Goal: Task Accomplishment & Management: Use online tool/utility

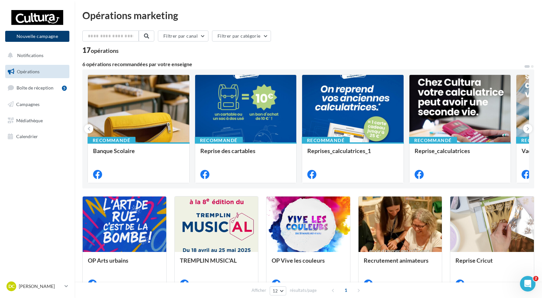
click at [38, 39] on button "Nouvelle campagne" at bounding box center [37, 36] width 64 height 11
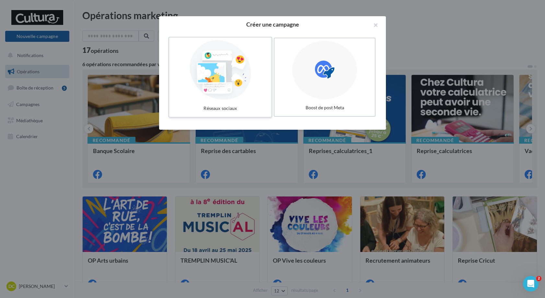
click at [233, 84] on div at bounding box center [220, 70] width 97 height 60
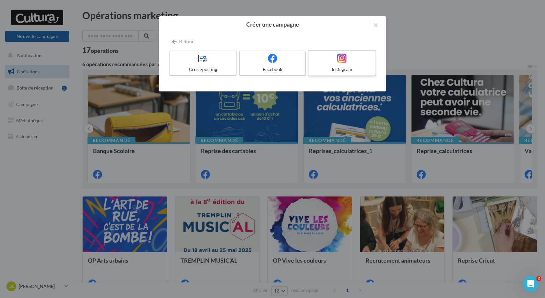
click at [360, 64] on label "Instagram" at bounding box center [342, 63] width 68 height 26
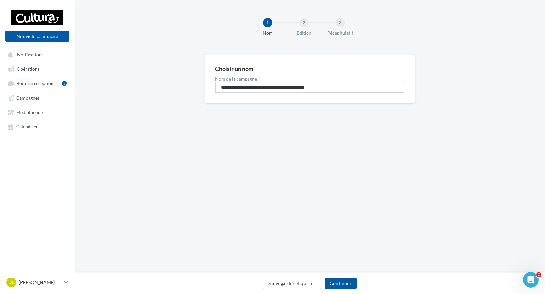
click at [284, 85] on input "**********" at bounding box center [309, 87] width 189 height 11
click at [360, 136] on div "**********" at bounding box center [310, 136] width 470 height 273
click at [340, 284] on button "Continuer" at bounding box center [341, 283] width 32 height 11
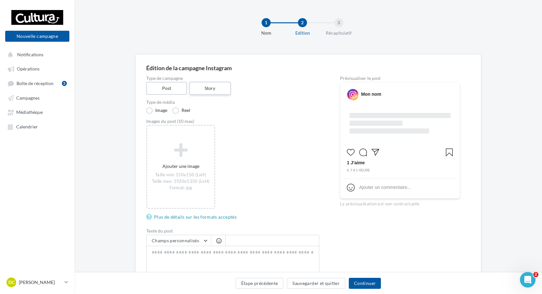
click at [204, 86] on label "Story" at bounding box center [209, 88] width 41 height 13
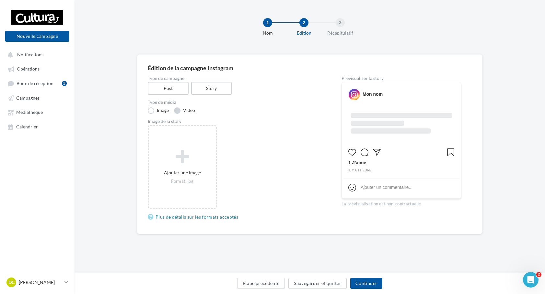
click at [194, 111] on label "Vidéo" at bounding box center [184, 111] width 21 height 6
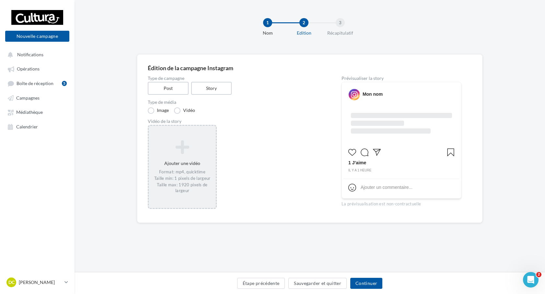
click at [195, 163] on div "Ajouter une vidéo Format: mp4, quicktime Taille min: 1 pixels de largeur Taille…" at bounding box center [182, 167] width 67 height 60
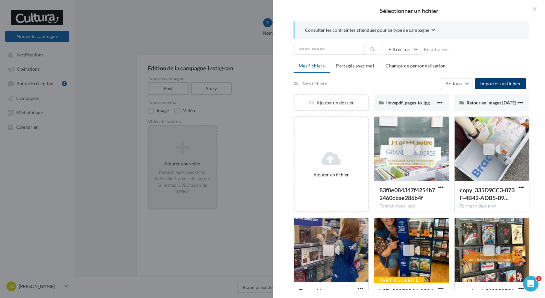
click at [500, 83] on span "Importer un fichier" at bounding box center [500, 84] width 41 height 6
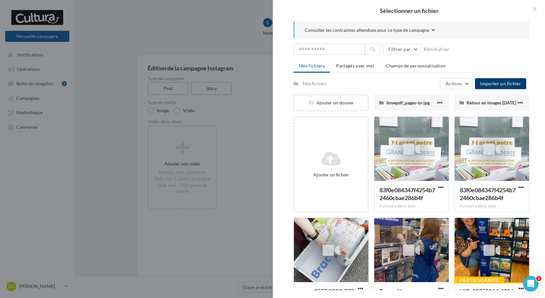
click at [495, 82] on span "Importer un fichier" at bounding box center [500, 84] width 41 height 6
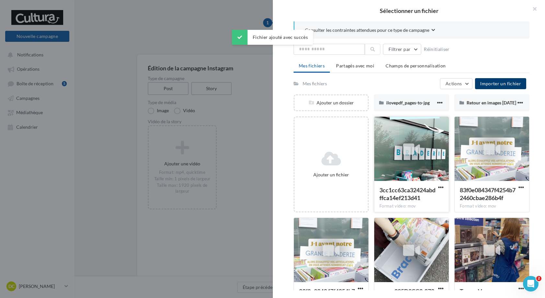
click at [415, 142] on icon at bounding box center [411, 149] width 17 height 15
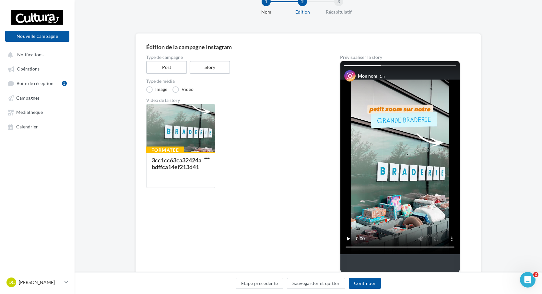
scroll to position [32, 0]
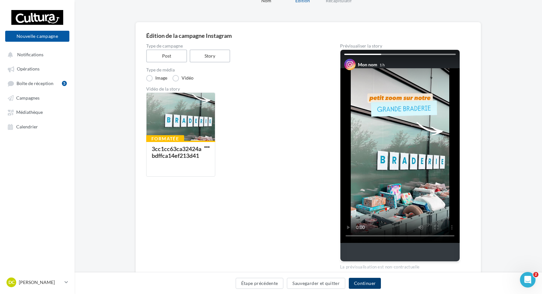
click at [359, 282] on button "Continuer" at bounding box center [365, 283] width 32 height 11
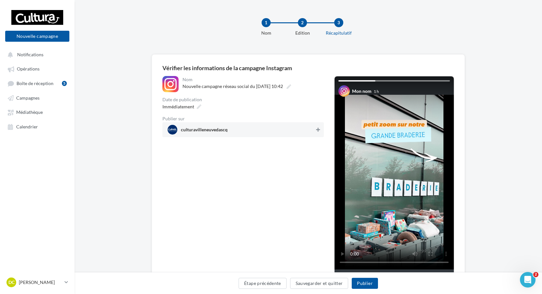
click at [317, 131] on icon at bounding box center [318, 130] width 4 height 5
click at [374, 283] on button "Publier" at bounding box center [364, 283] width 26 height 11
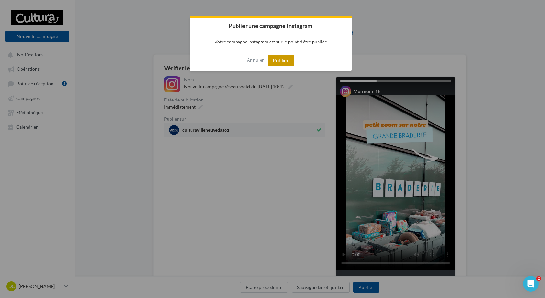
click at [282, 61] on button "Publier" at bounding box center [281, 60] width 27 height 11
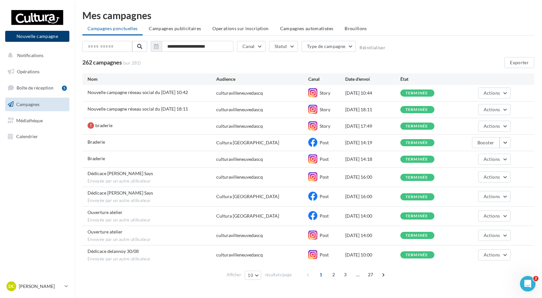
click at [41, 39] on button "Nouvelle campagne" at bounding box center [37, 36] width 64 height 11
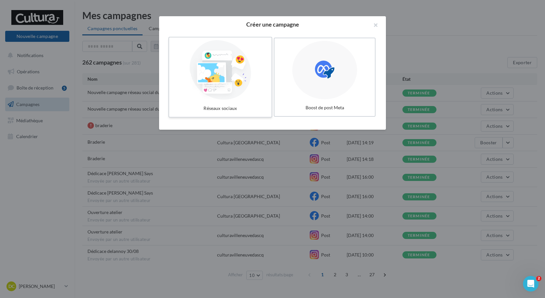
click at [218, 75] on div at bounding box center [220, 70] width 97 height 60
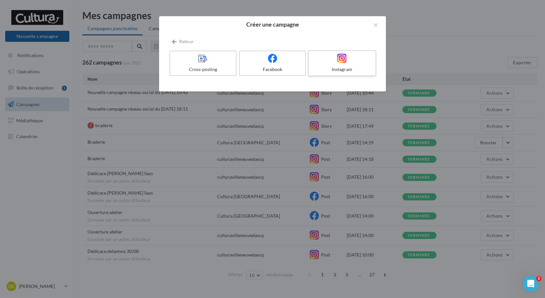
click at [344, 68] on div "Instagram" at bounding box center [342, 69] width 62 height 6
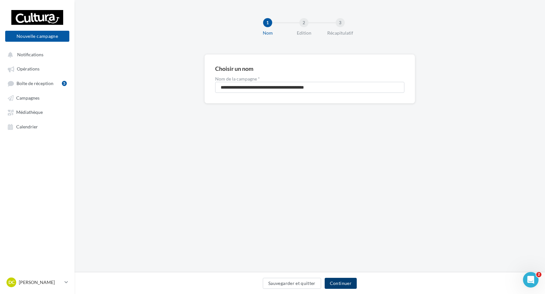
click at [349, 283] on button "Continuer" at bounding box center [341, 283] width 32 height 11
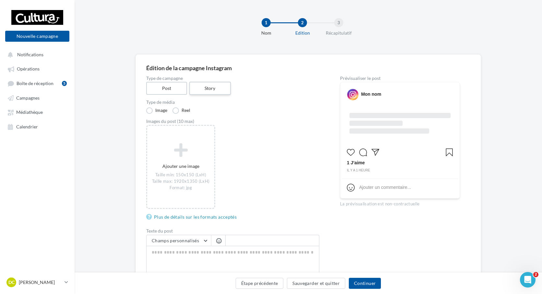
click at [203, 87] on label "Story" at bounding box center [209, 88] width 41 height 13
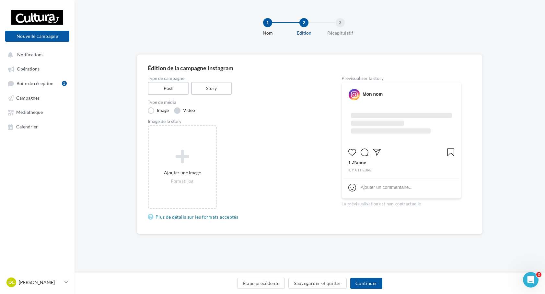
click at [191, 111] on label "Vidéo" at bounding box center [184, 111] width 21 height 6
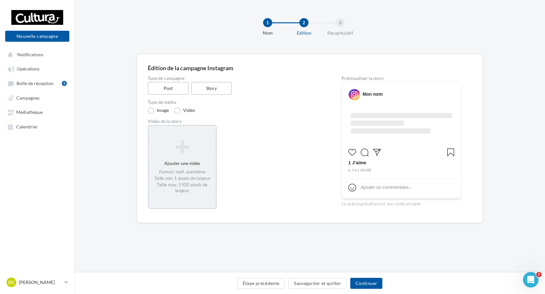
click at [191, 167] on div "Ajouter une vidéo Format: mp4, quicktime Taille min: 1 pixels de largeur Taille…" at bounding box center [182, 167] width 67 height 60
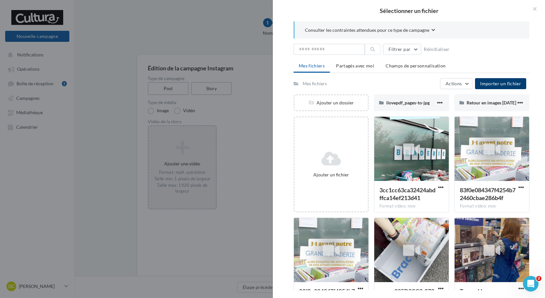
click at [488, 82] on span "Importer un fichier" at bounding box center [500, 84] width 41 height 6
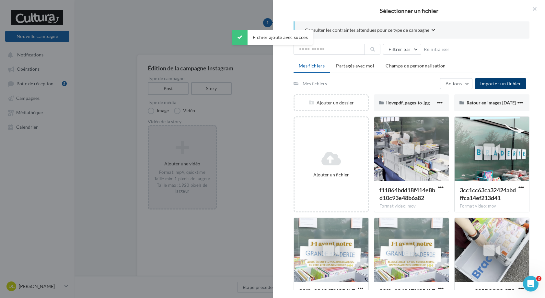
click at [406, 152] on icon at bounding box center [411, 149] width 17 height 15
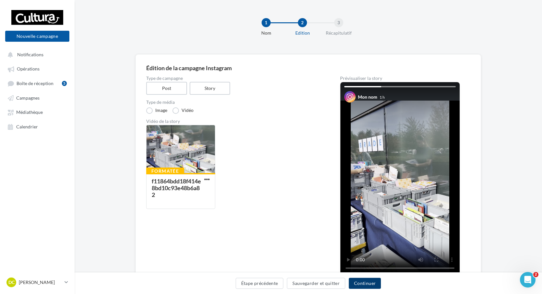
click at [367, 286] on button "Continuer" at bounding box center [365, 283] width 32 height 11
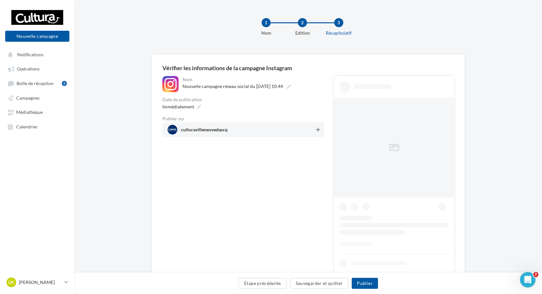
click at [319, 131] on icon at bounding box center [318, 130] width 4 height 5
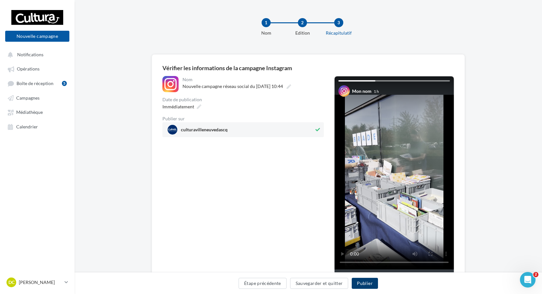
click at [370, 283] on button "Publier" at bounding box center [364, 283] width 26 height 11
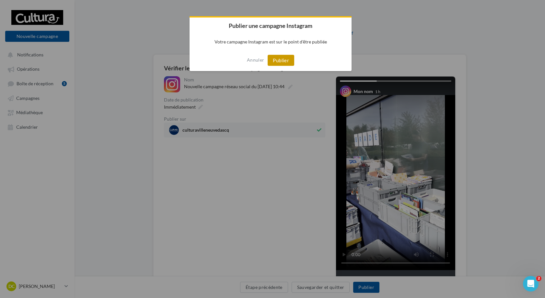
click at [284, 60] on button "Publier" at bounding box center [281, 60] width 27 height 11
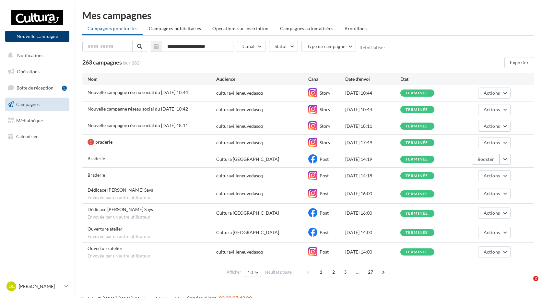
click at [52, 37] on button "Nouvelle campagne" at bounding box center [37, 36] width 64 height 11
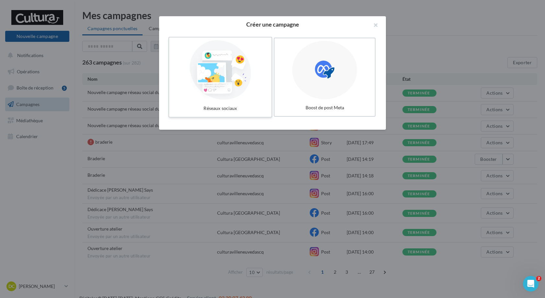
click at [229, 84] on div at bounding box center [220, 70] width 97 height 60
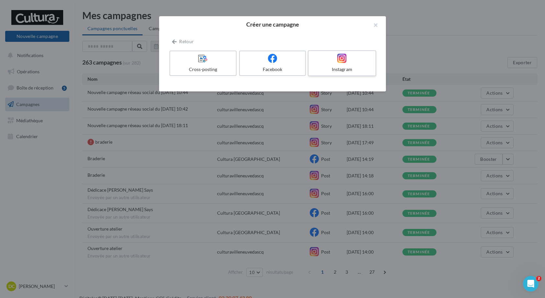
click at [356, 60] on div at bounding box center [342, 58] width 62 height 10
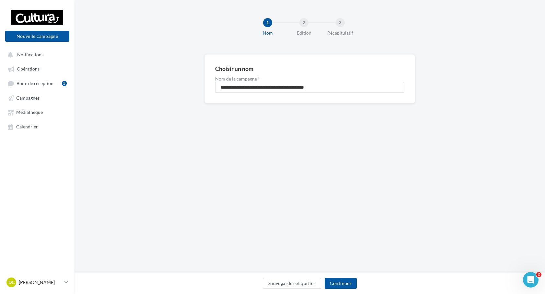
click at [334, 277] on div "Sauvegarder et quitter Continuer" at bounding box center [310, 284] width 470 height 22
click at [336, 283] on button "Continuer" at bounding box center [341, 283] width 32 height 11
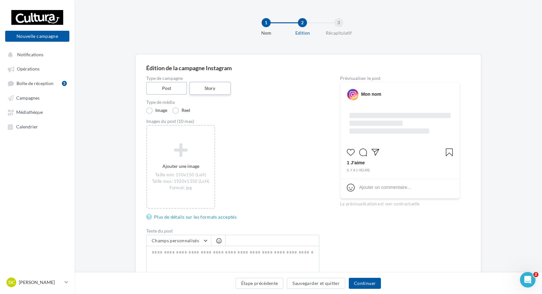
click at [218, 89] on label "Story" at bounding box center [209, 88] width 41 height 13
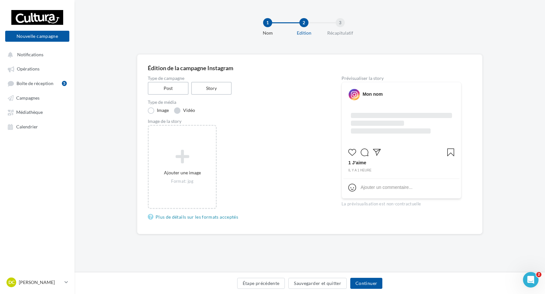
click at [190, 109] on label "Vidéo" at bounding box center [184, 111] width 21 height 6
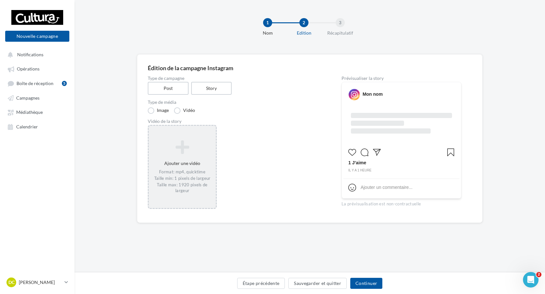
click at [185, 158] on div "Ajouter une vidéo Format: mp4, quicktime Taille min: 1 pixels de largeur Taille…" at bounding box center [182, 167] width 67 height 60
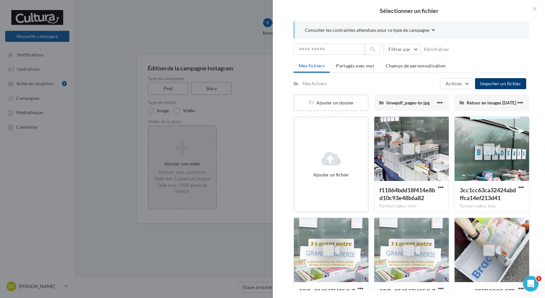
click at [483, 79] on button "Importer un fichier" at bounding box center [500, 83] width 51 height 11
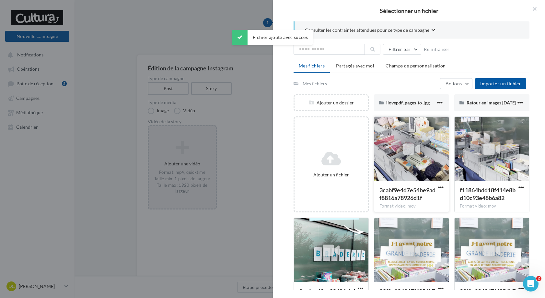
click at [417, 142] on icon at bounding box center [411, 149] width 17 height 15
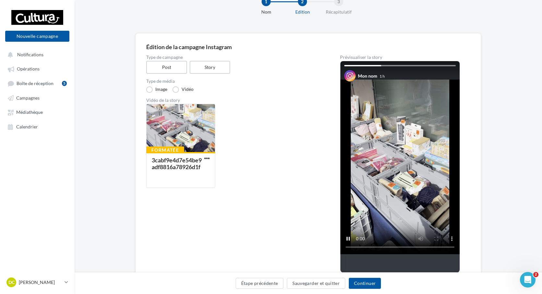
scroll to position [32, 0]
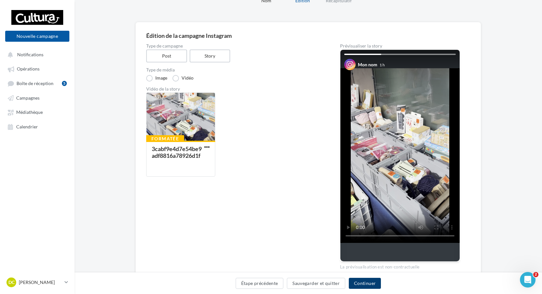
click at [361, 283] on button "Continuer" at bounding box center [365, 283] width 32 height 11
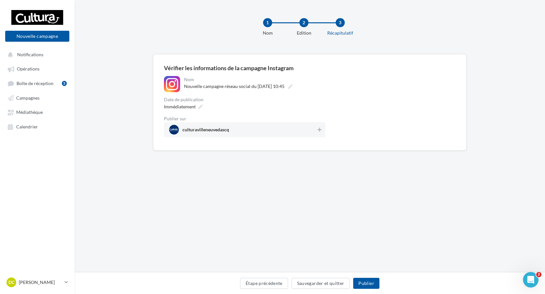
click at [318, 103] on div "Immédiatement" at bounding box center [244, 106] width 161 height 9
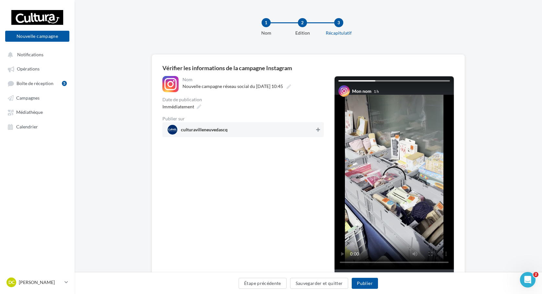
click at [320, 130] on button at bounding box center [318, 130] width 6 height 8
click at [373, 288] on button "Publier" at bounding box center [364, 283] width 26 height 11
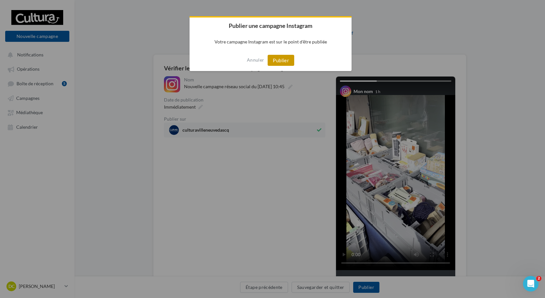
click at [286, 62] on button "Publier" at bounding box center [281, 60] width 27 height 11
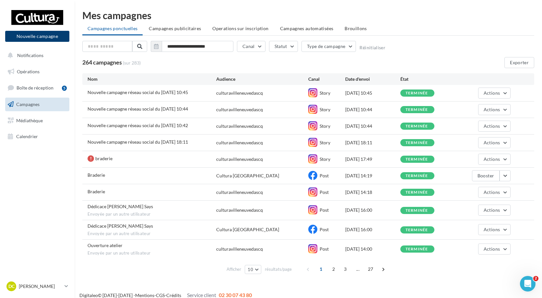
click at [25, 37] on button "Nouvelle campagne" at bounding box center [37, 36] width 64 height 11
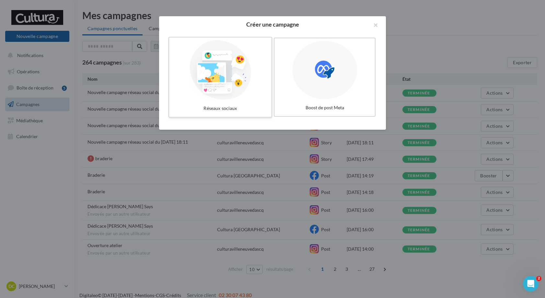
click at [233, 77] on div at bounding box center [220, 70] width 97 height 60
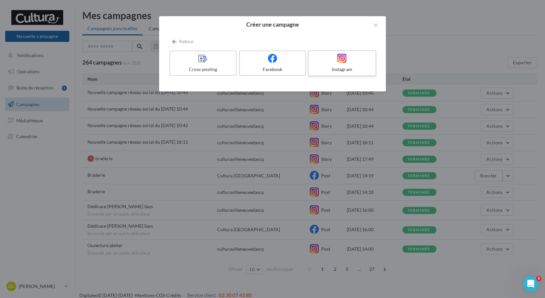
click at [352, 67] on div "Instagram" at bounding box center [342, 69] width 62 height 6
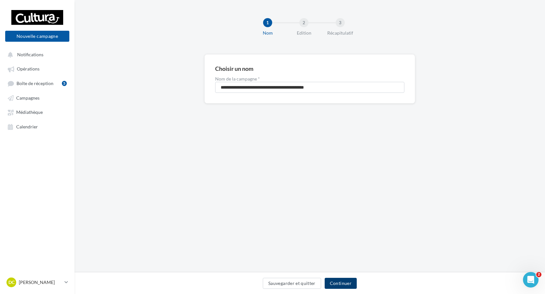
click at [337, 287] on button "Continuer" at bounding box center [341, 283] width 32 height 11
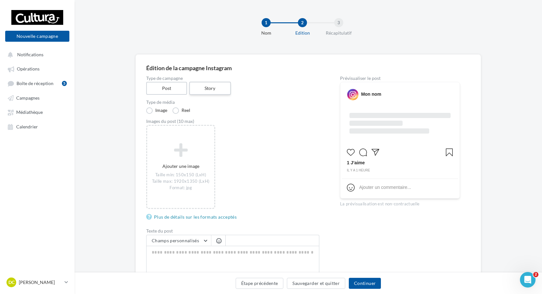
click at [219, 85] on label "Story" at bounding box center [209, 88] width 41 height 13
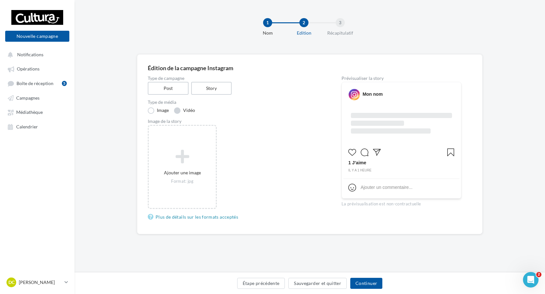
click at [190, 111] on label "Vidéo" at bounding box center [184, 111] width 21 height 6
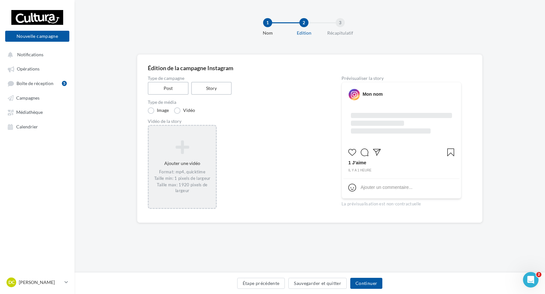
click at [190, 157] on div "Ajouter une vidéo Format: mp4, quicktime Taille min: 1 pixels de largeur Taille…" at bounding box center [182, 167] width 67 height 60
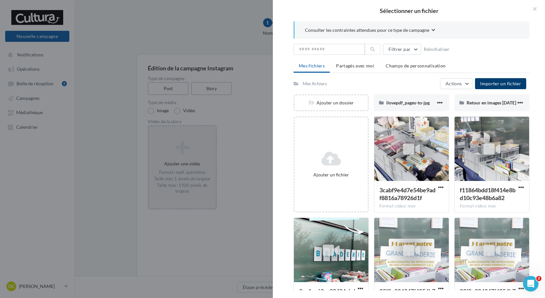
click at [490, 79] on button "Importer un fichier" at bounding box center [500, 83] width 51 height 11
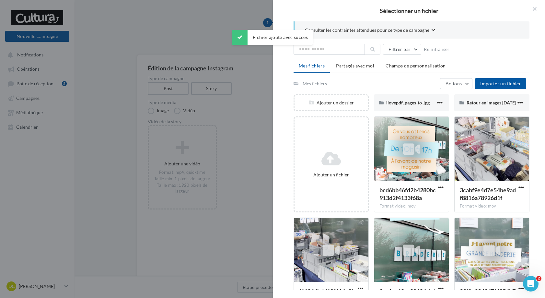
click at [416, 138] on div at bounding box center [411, 148] width 17 height 21
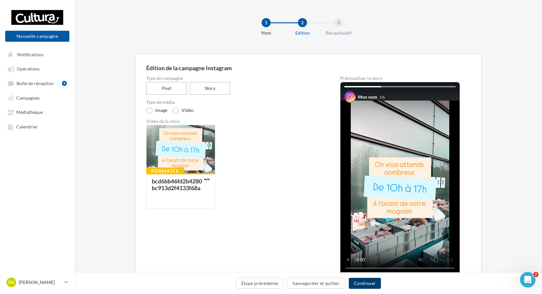
click at [367, 287] on button "Continuer" at bounding box center [365, 283] width 32 height 11
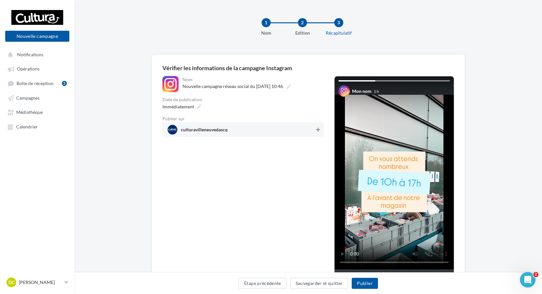
click at [319, 131] on icon at bounding box center [318, 130] width 4 height 5
click at [368, 283] on button "Publier" at bounding box center [364, 283] width 26 height 11
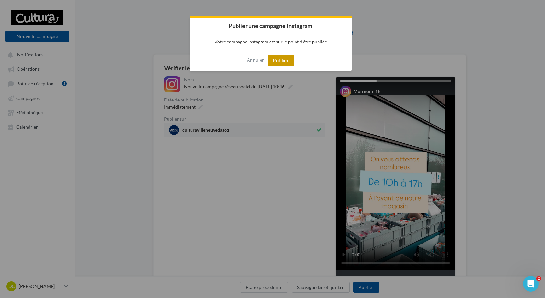
click at [277, 61] on button "Publier" at bounding box center [281, 60] width 27 height 11
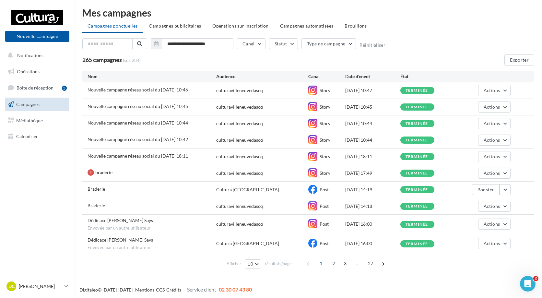
scroll to position [4, 0]
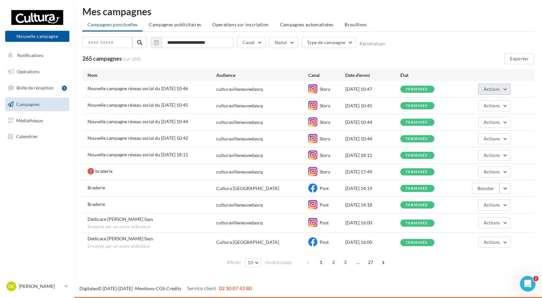
click at [505, 92] on button "Actions" at bounding box center [494, 89] width 32 height 11
click at [497, 155] on span "Actions" at bounding box center [491, 155] width 16 height 6
click at [487, 168] on button "Voir les résultats" at bounding box center [477, 170] width 65 height 17
